Goal: Task Accomplishment & Management: Manage account settings

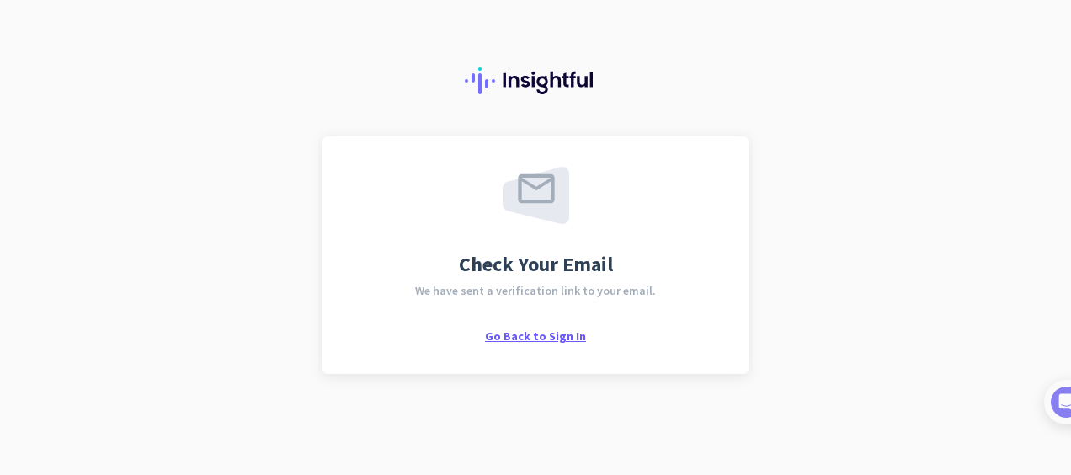
click at [540, 339] on span "Go Back to Sign In" at bounding box center [535, 335] width 101 height 15
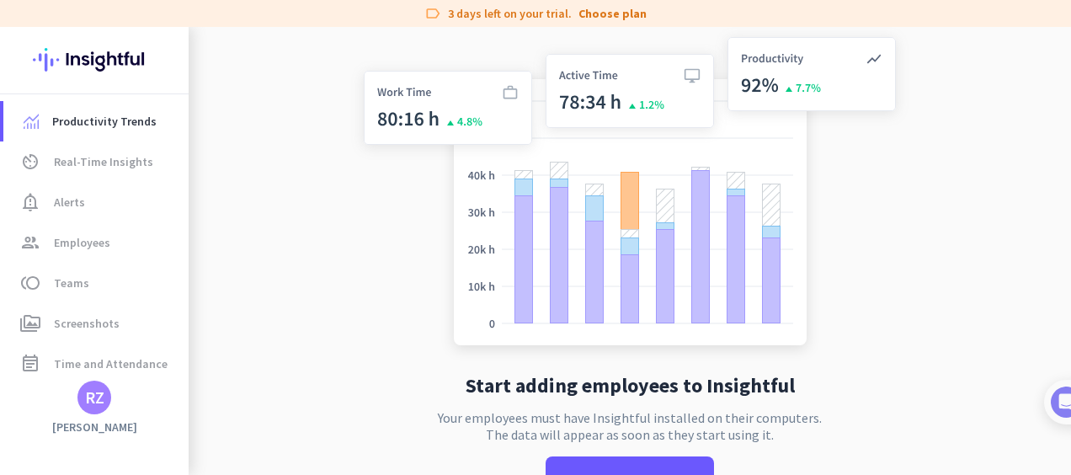
click at [536, 336] on img at bounding box center [630, 194] width 558 height 335
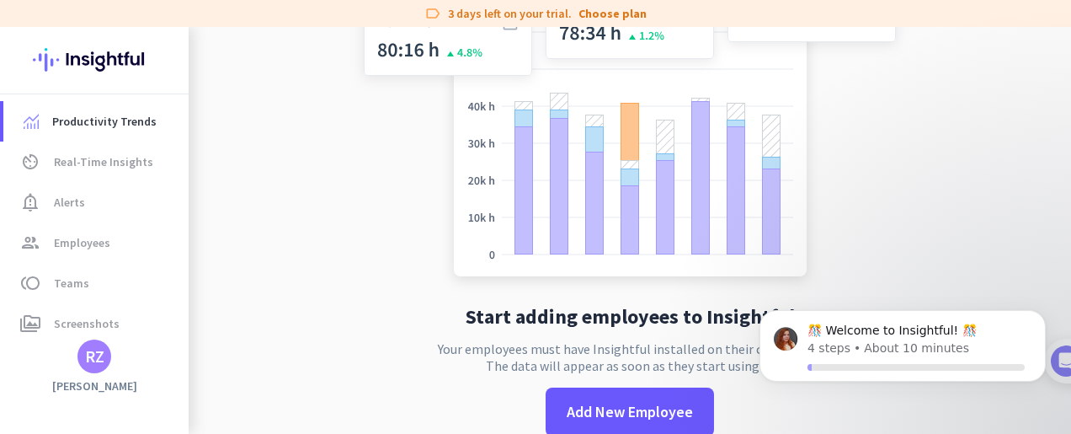
scroll to position [98, 0]
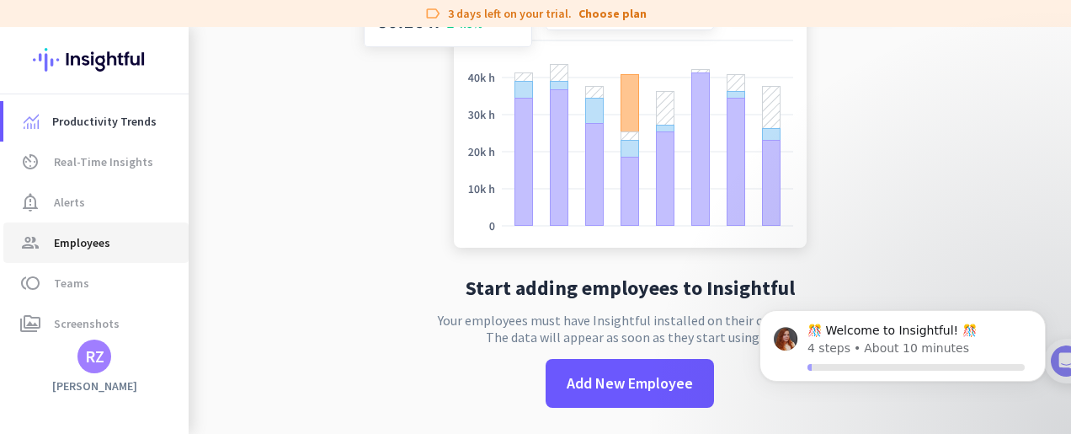
click at [75, 248] on span "Employees" at bounding box center [82, 242] width 56 height 20
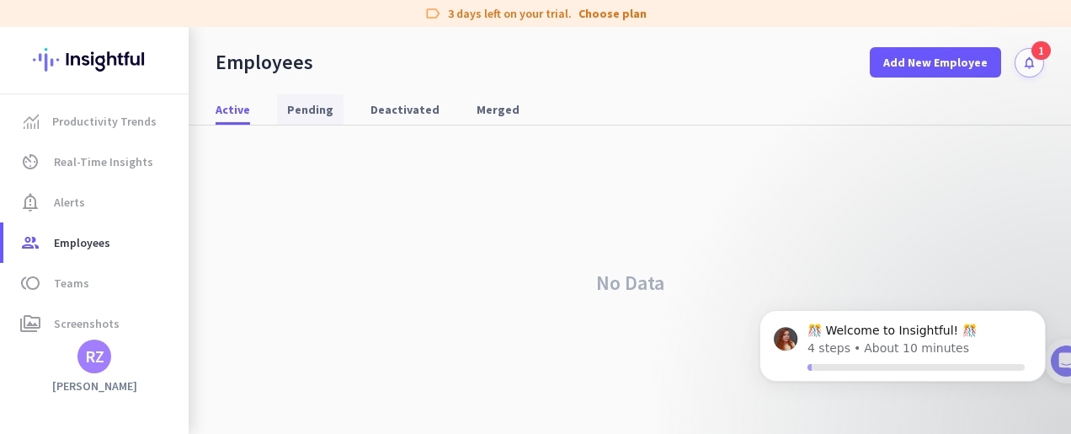
click at [313, 110] on span "Pending" at bounding box center [310, 109] width 46 height 17
click at [389, 111] on span "Deactivated" at bounding box center [405, 109] width 69 height 17
click at [236, 107] on span "Active" at bounding box center [233, 109] width 35 height 17
click at [308, 112] on span "Pending" at bounding box center [310, 109] width 46 height 17
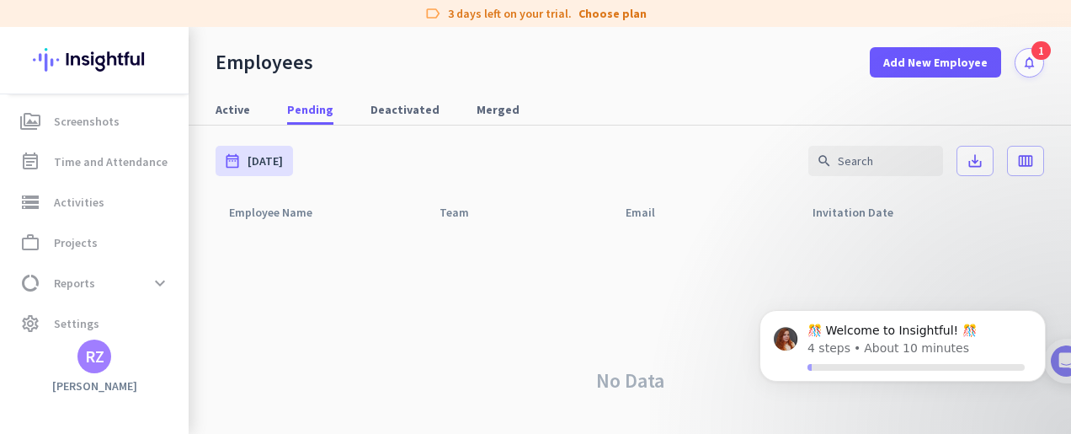
scroll to position [212, 0]
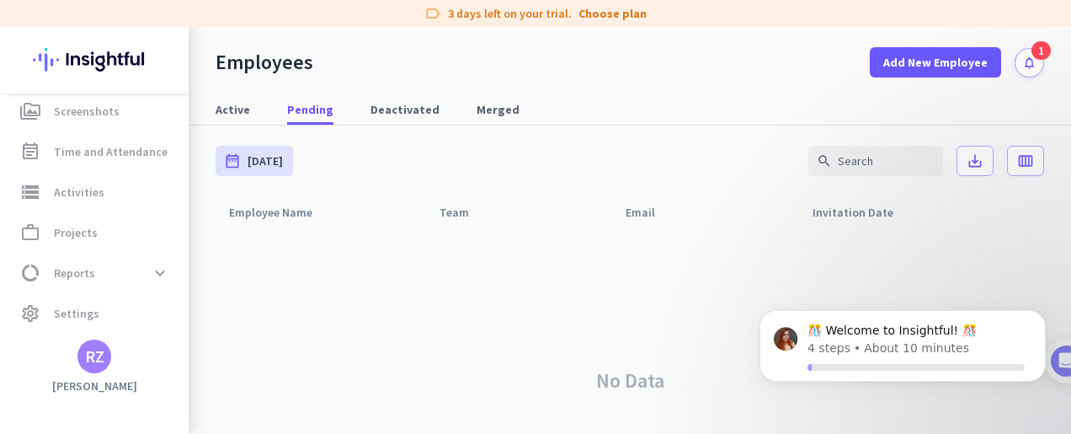
click at [731, 78] on nav "Active Pending Deactivated Merged" at bounding box center [630, 101] width 883 height 48
click at [916, 55] on span "Add New Employee" at bounding box center [936, 62] width 104 height 17
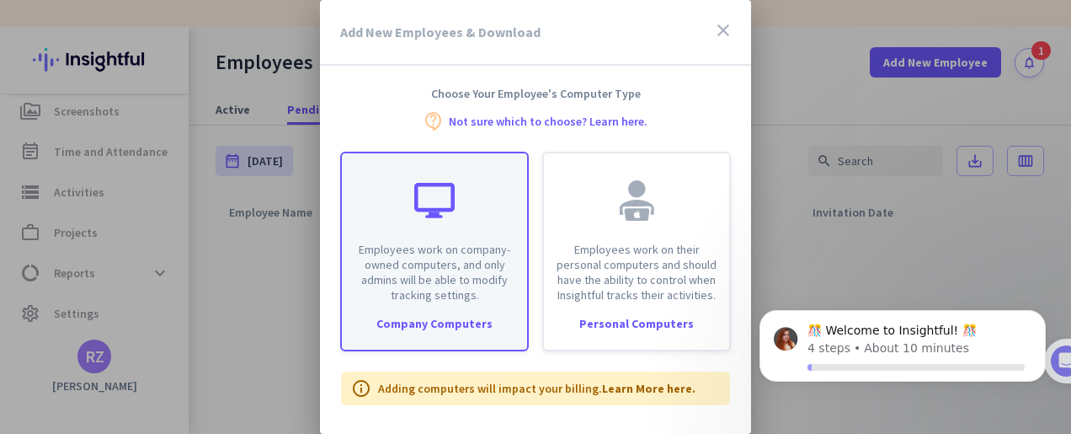
click at [451, 327] on div "Company Computers" at bounding box center [434, 324] width 185 height 12
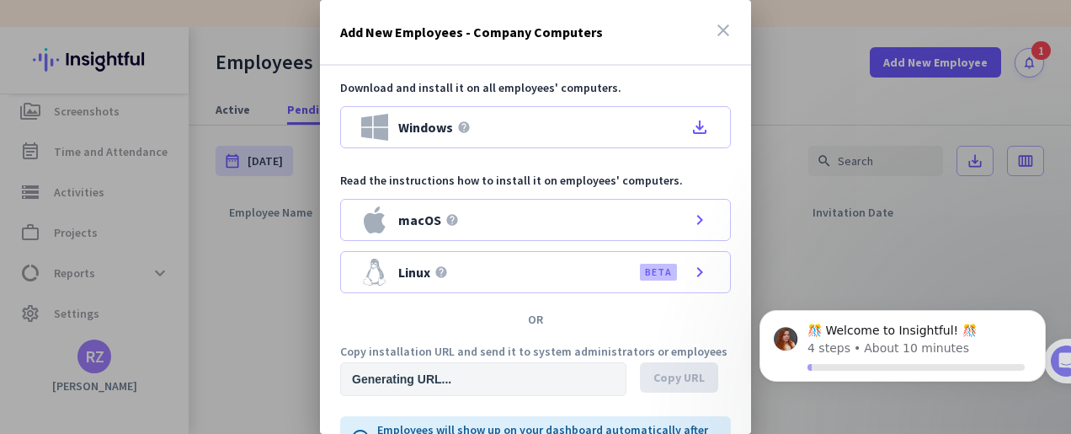
type input "https://app.insightful.io/#/installation/company?token=eyJhbGciOiJIUzI1NiIsInR5…"
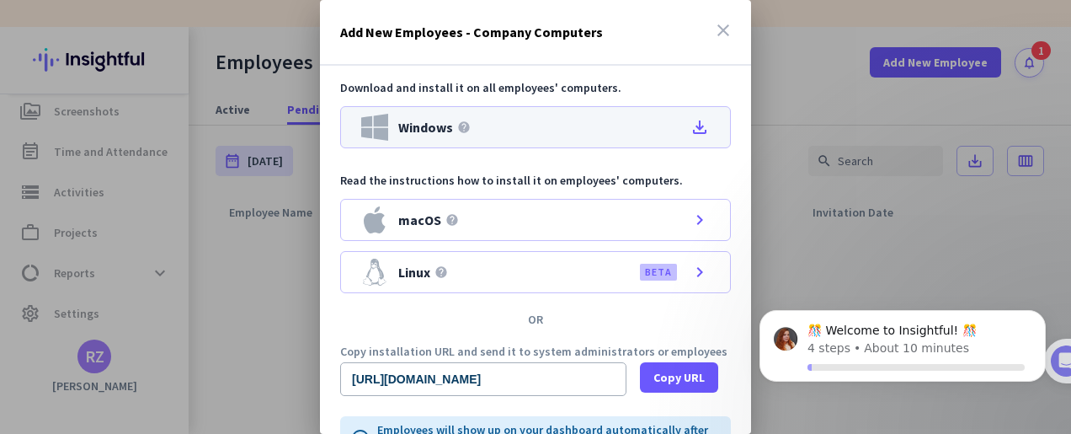
click at [566, 129] on div "Windows help file_download" at bounding box center [535, 127] width 391 height 42
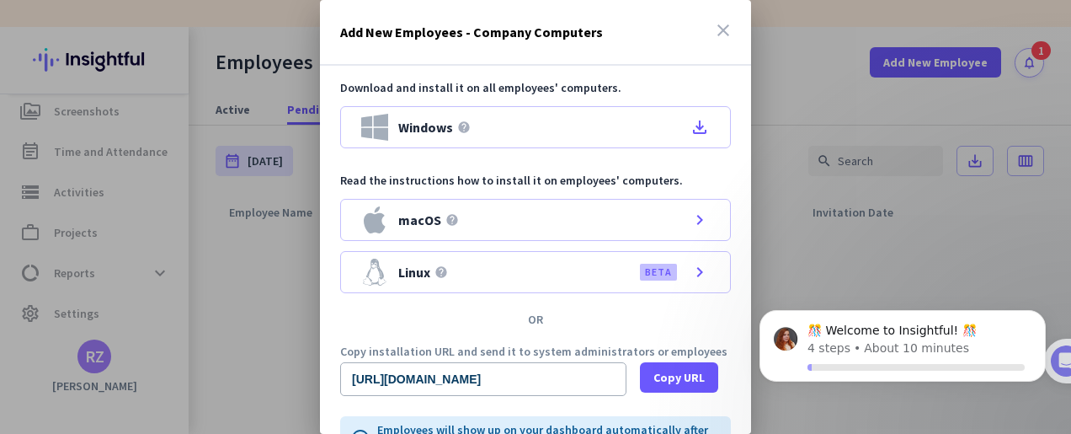
click at [241, 275] on div at bounding box center [535, 217] width 1071 height 434
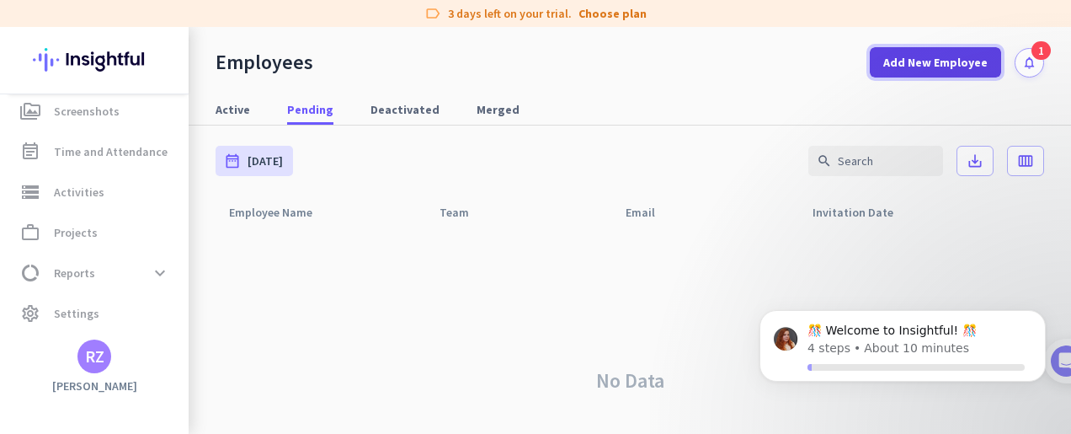
click at [908, 62] on span "Add New Employee" at bounding box center [936, 62] width 104 height 17
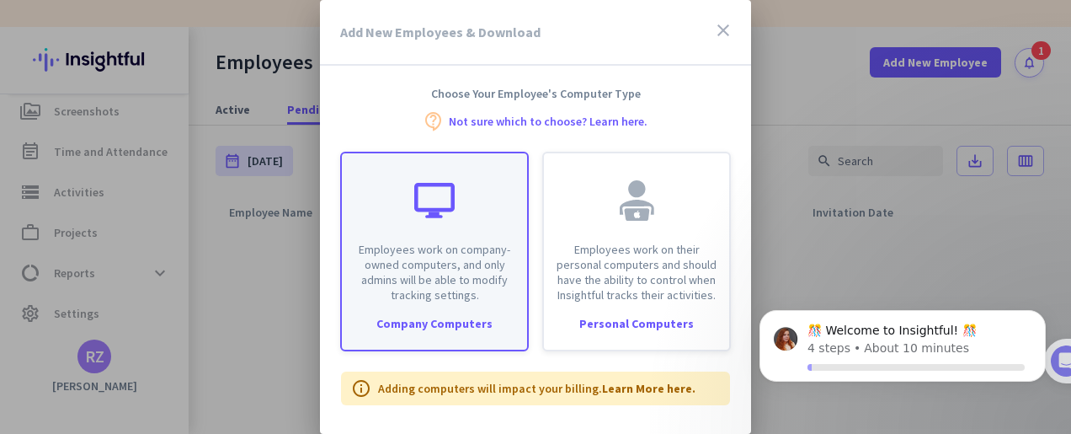
click at [438, 240] on div "Employees work on company-owned computers, and only admins will be able to modi…" at bounding box center [434, 227] width 185 height 149
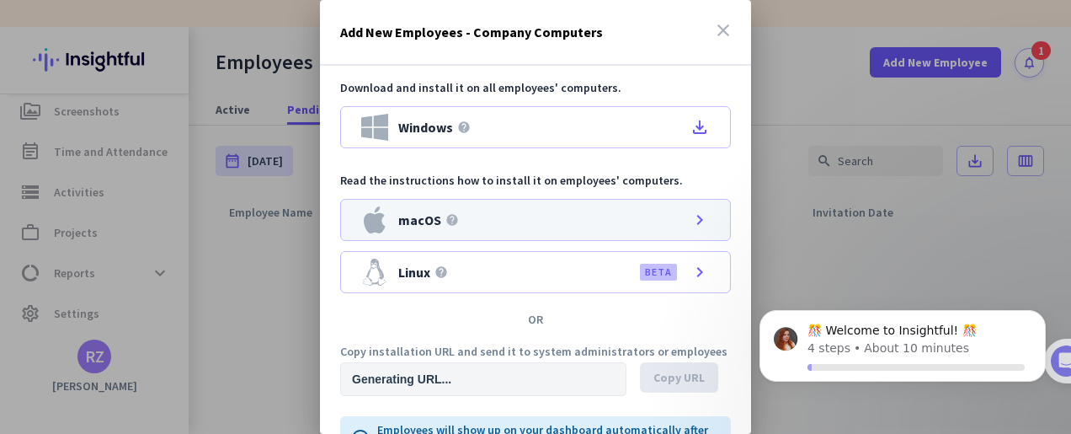
type input "https://app.insightful.io/#/installation/company?token=eyJhbGciOiJIUzI1NiIsInR5…"
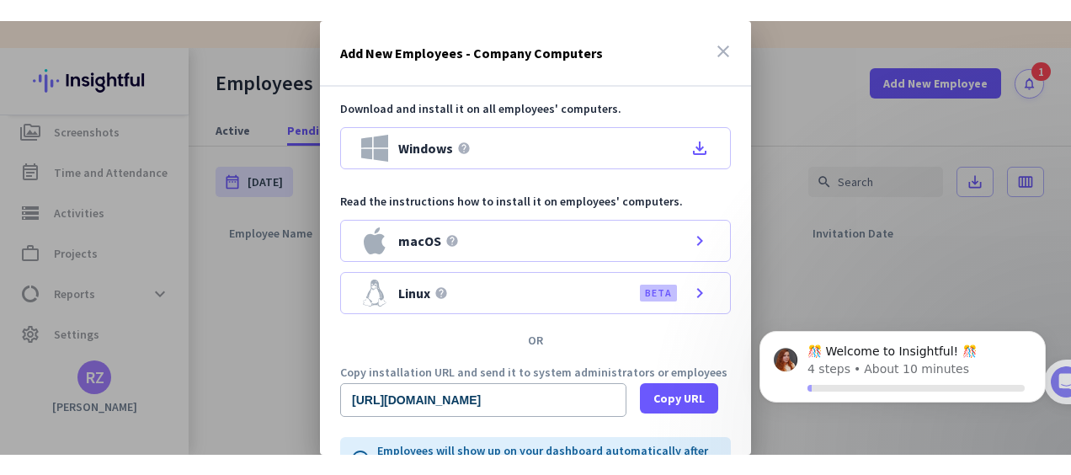
scroll to position [102, 0]
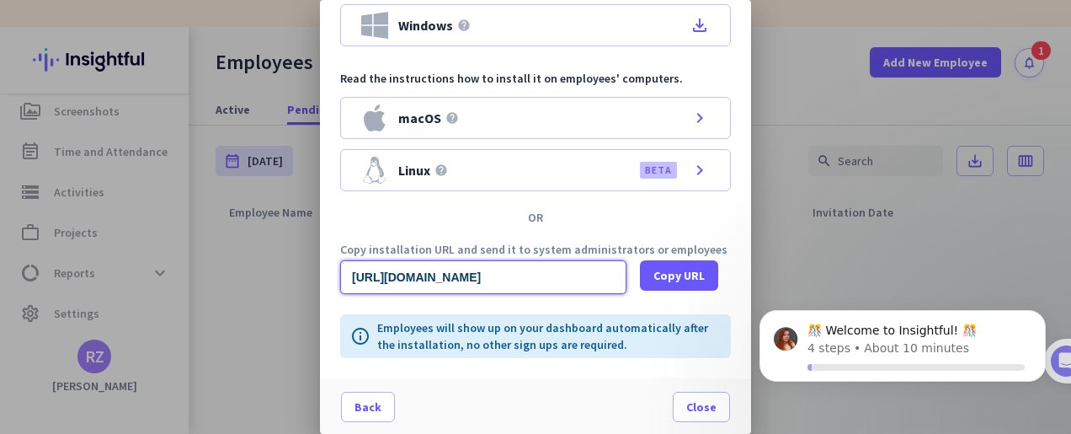
click at [604, 279] on input "https://app.insightful.io/#/installation/company?token=eyJhbGciOiJIUzI1NiIsInR5…" at bounding box center [483, 277] width 286 height 34
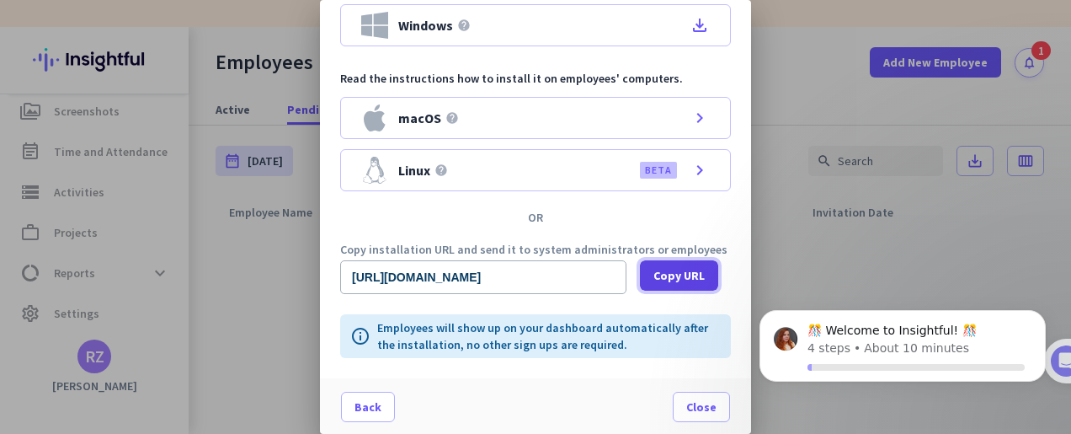
click at [668, 270] on span "Copy URL" at bounding box center [679, 275] width 51 height 17
click at [275, 343] on div at bounding box center [535, 217] width 1071 height 434
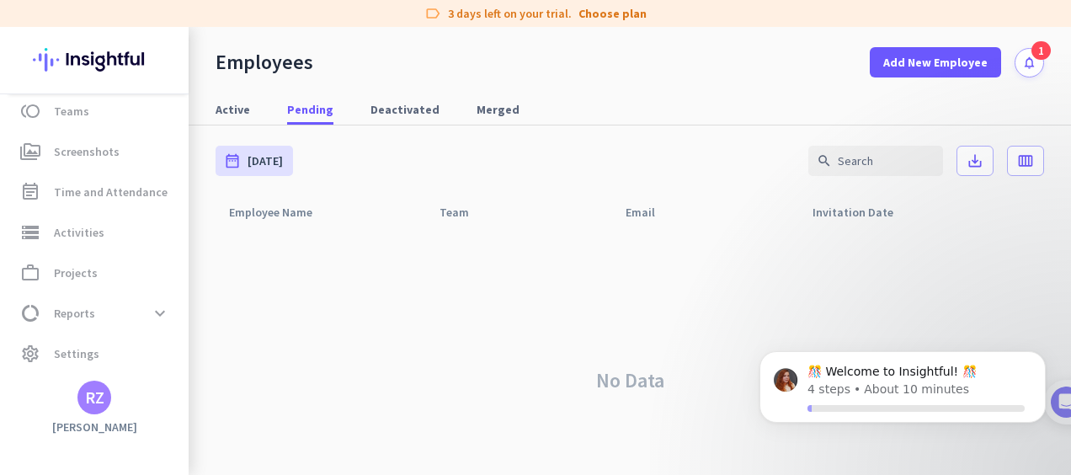
scroll to position [172, 0]
